Goal: Navigation & Orientation: Find specific page/section

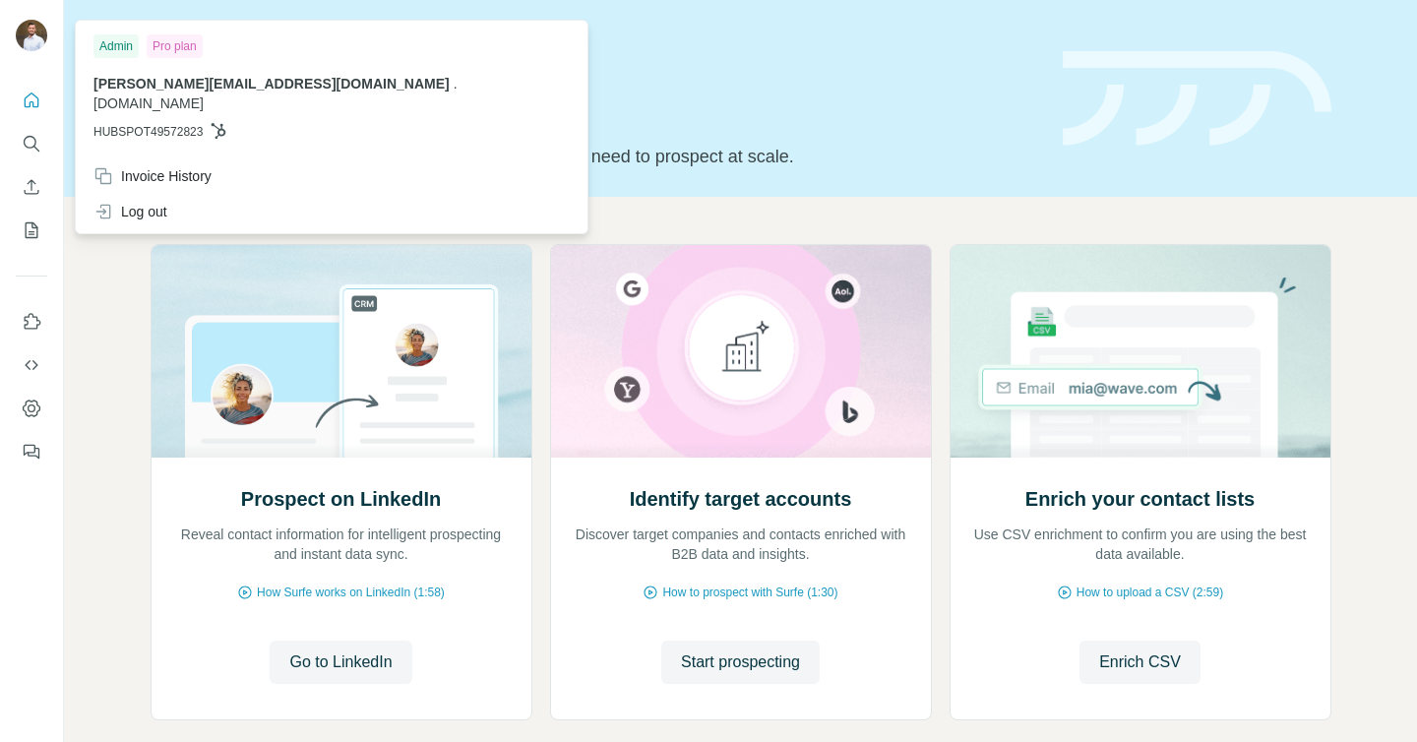
click at [41, 44] on img at bounding box center [31, 35] width 31 height 31
click at [26, 150] on icon "Search" at bounding box center [32, 144] width 20 height 20
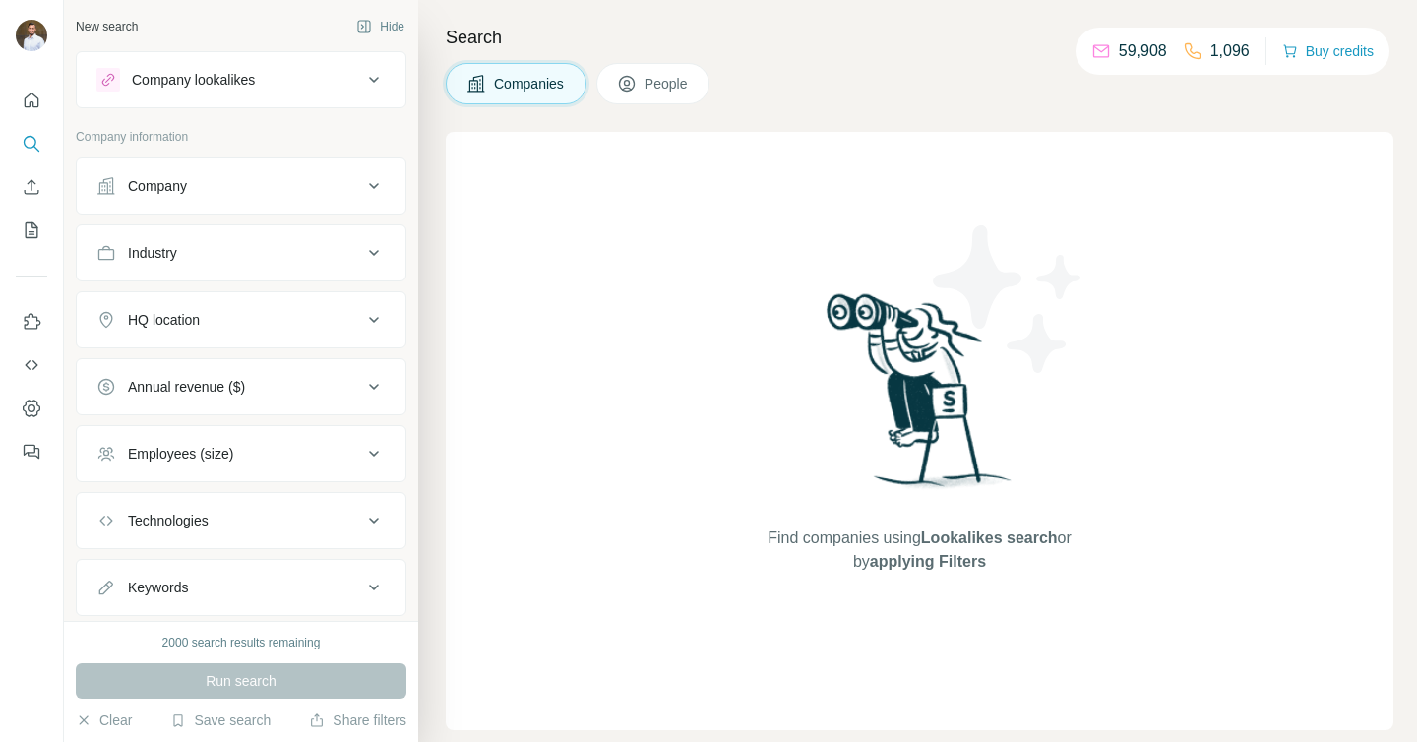
click at [656, 79] on span "People" at bounding box center [667, 84] width 45 height 20
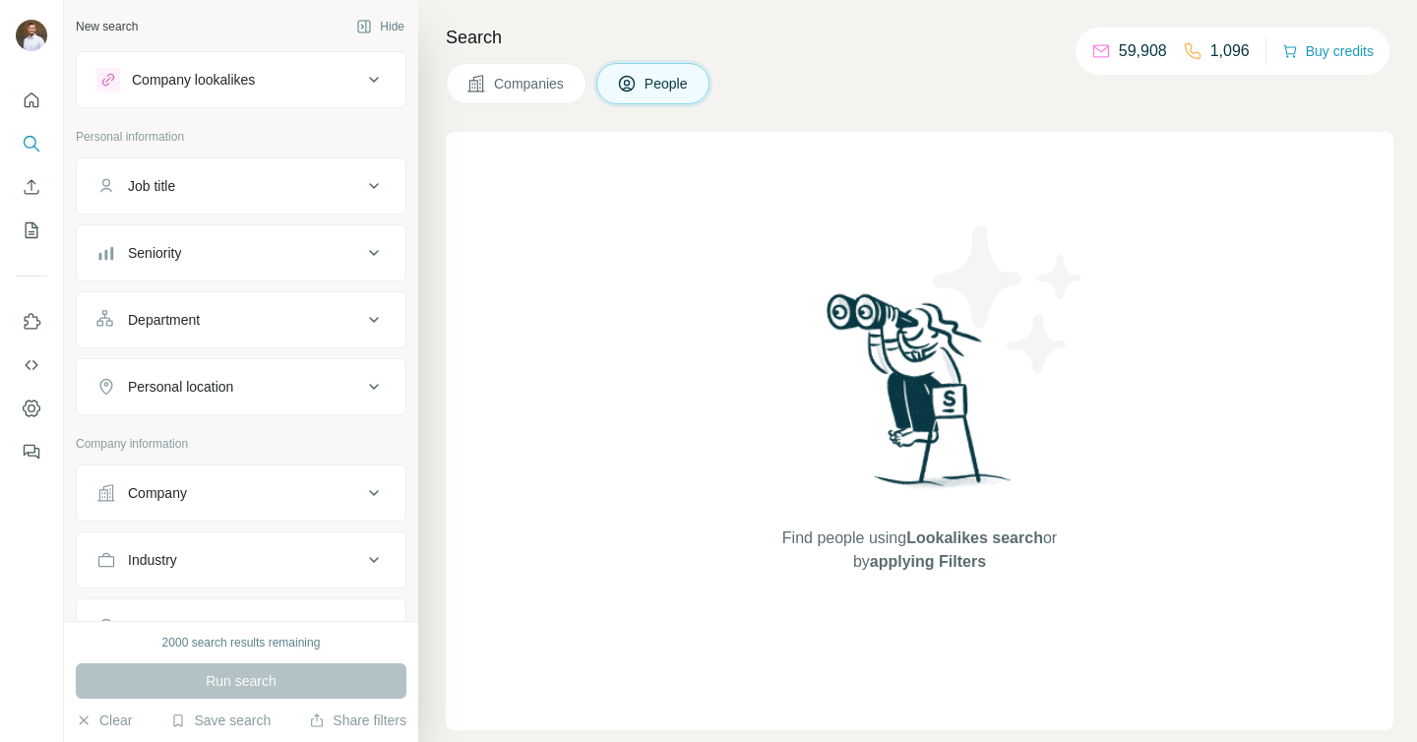
click at [541, 84] on span "Companies" at bounding box center [530, 84] width 72 height 20
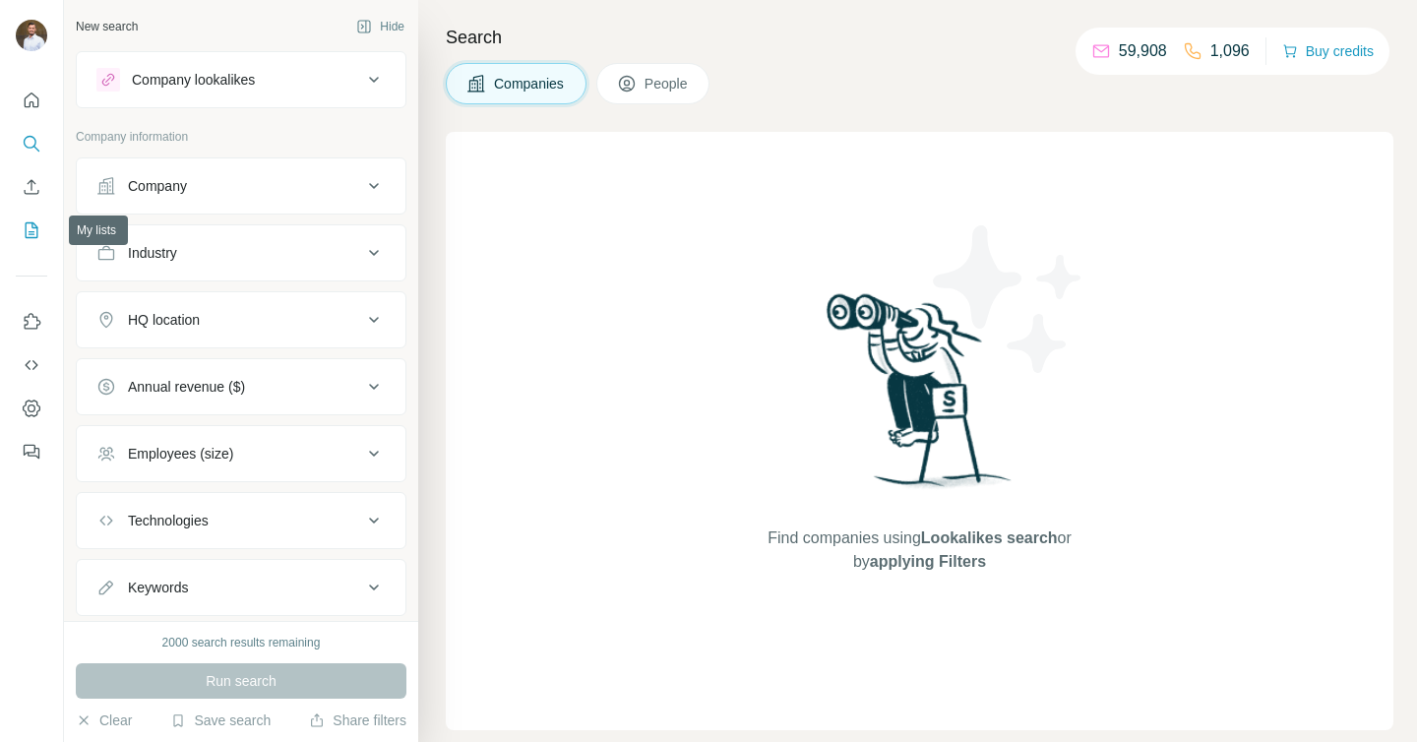
click at [37, 227] on icon "My lists" at bounding box center [34, 228] width 10 height 13
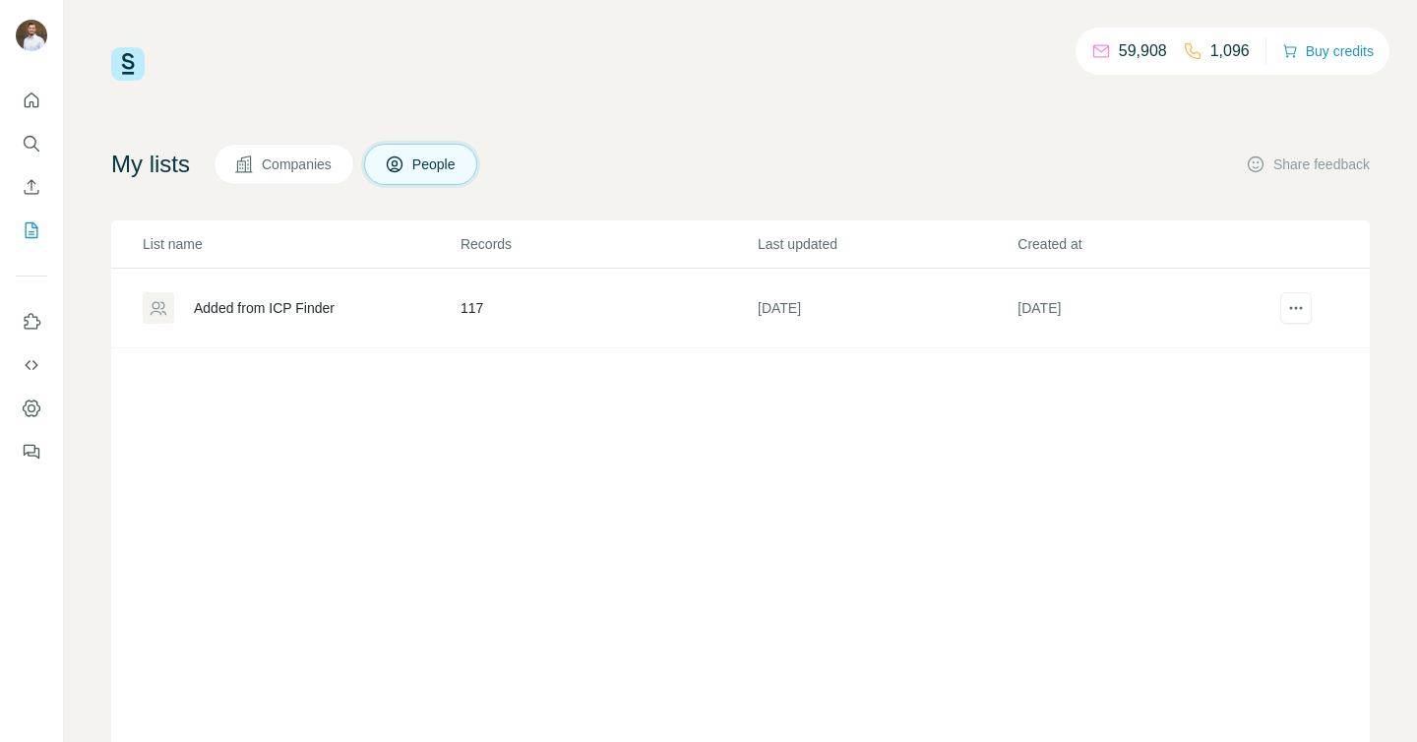
click at [347, 301] on div "Added from ICP Finder" at bounding box center [301, 307] width 316 height 31
